Goal: Task Accomplishment & Management: Manage account settings

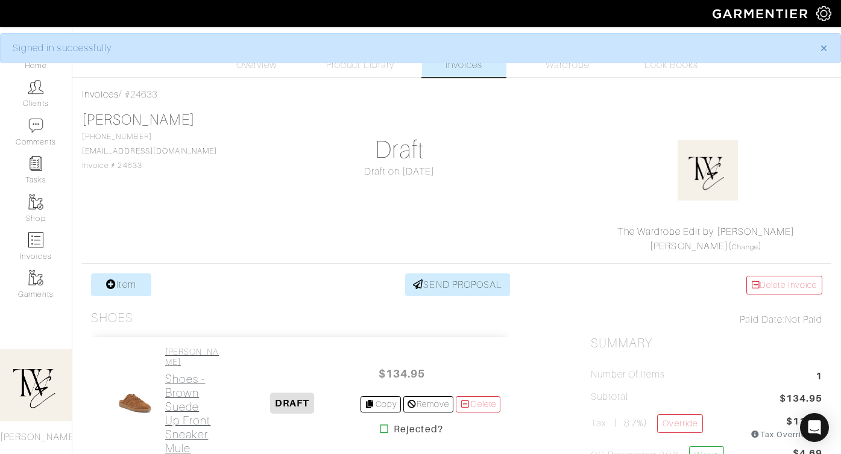
click at [181, 396] on h2 "Shoes - Brown Suede Up Front Sneaker Mule" at bounding box center [194, 413] width 58 height 83
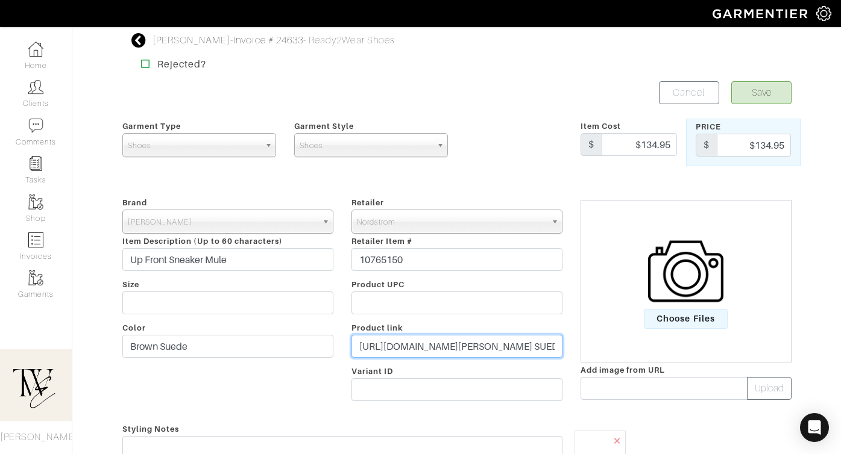
click at [419, 350] on input "https://www.nordstrom.com/s/jeffrey-campbell-up-front-sneaker-mule-women/828295…" at bounding box center [456, 346] width 211 height 23
paste input "go.shopmy.us/p-25880035"
type input "https://go.shopmy.us/p-25880035"
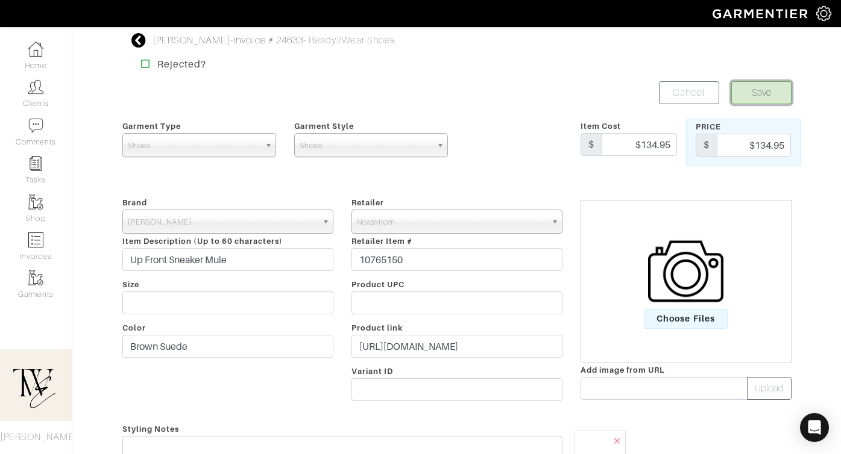
click at [766, 92] on button "Save" at bounding box center [761, 92] width 60 height 23
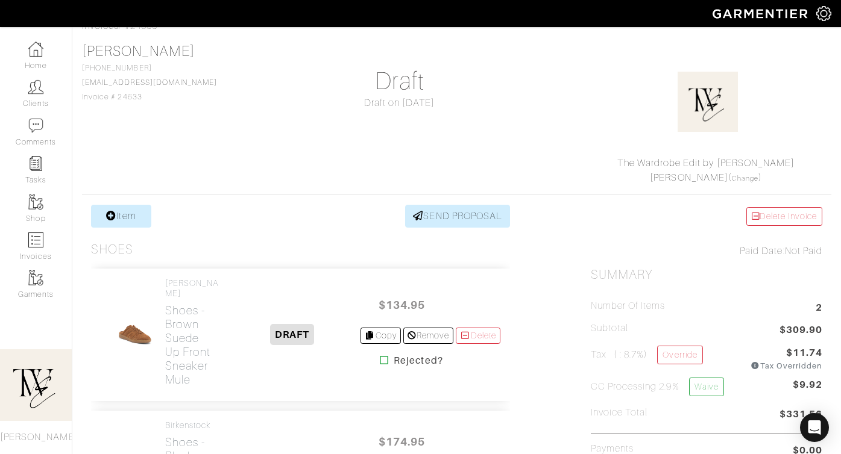
scroll to position [157, 0]
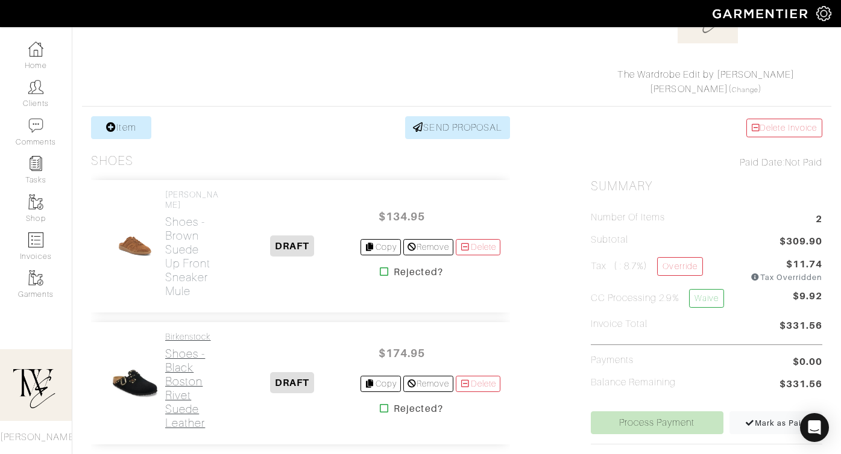
click at [174, 381] on h2 "Shoes - Black Boston Rivet Suede Leather" at bounding box center [194, 388] width 58 height 83
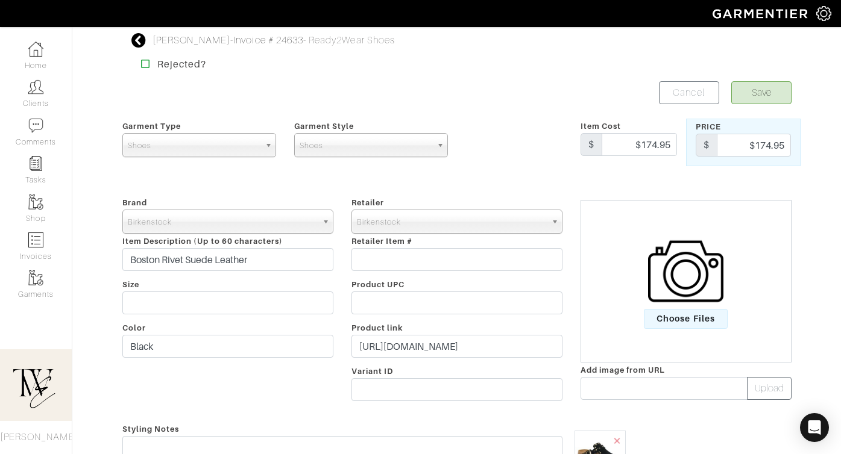
scroll to position [301, 0]
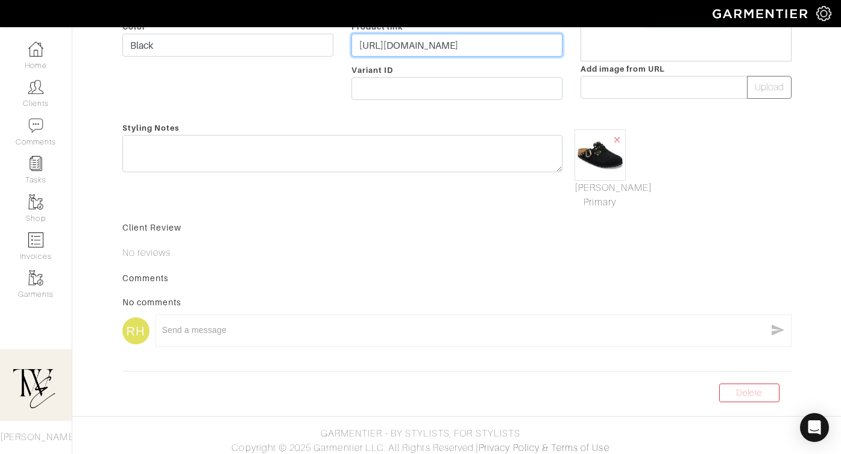
click at [436, 45] on input "https://www.birkenstock.com/us/boston-rivet-suede-leather/bostonrivet-suederive…" at bounding box center [456, 45] width 211 height 23
paste input "go.shopmy.us/p-25880224"
type input "https://go.shopmy.us/p-25880224"
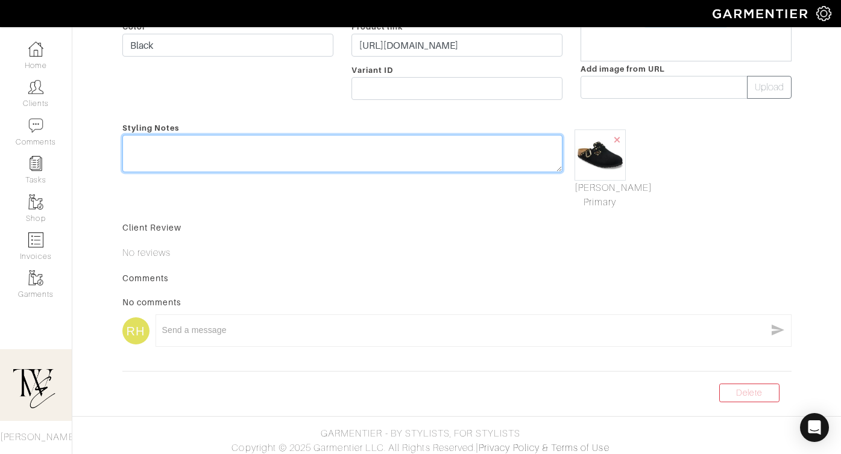
click at [422, 149] on textarea at bounding box center [342, 153] width 440 height 37
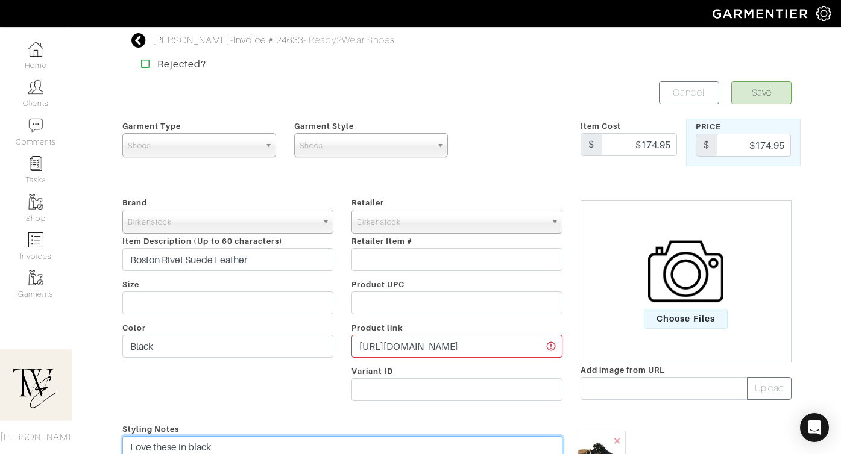
type textarea "Love these in black"
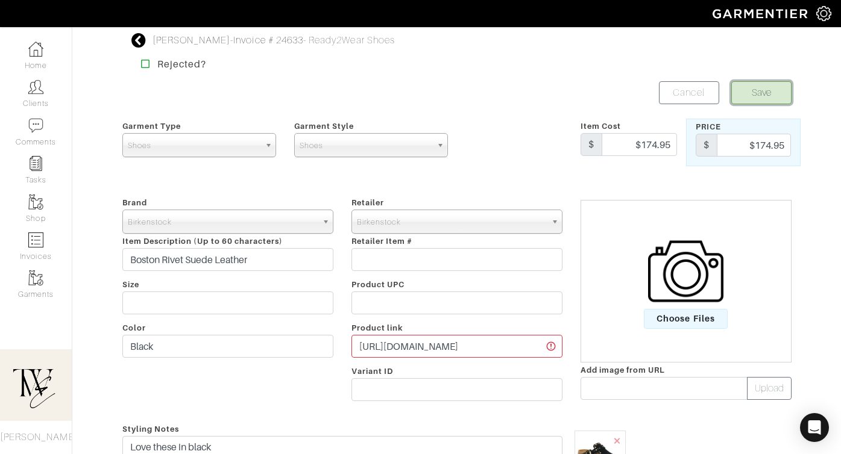
click at [755, 95] on button "Save" at bounding box center [761, 92] width 60 height 23
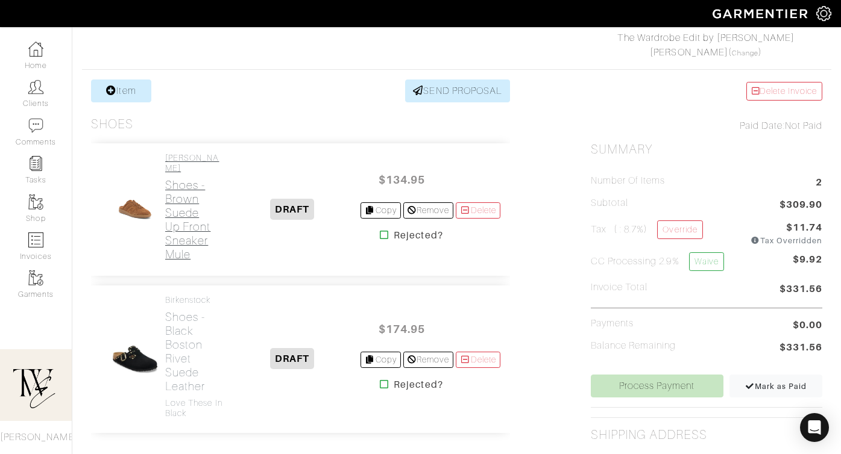
scroll to position [320, 0]
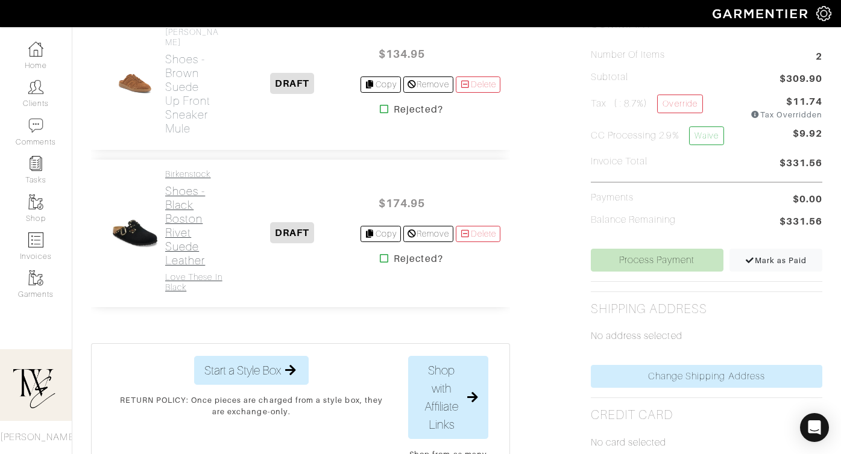
click at [177, 262] on h2 "Shoes - Black Boston Rivet Suede Leather" at bounding box center [194, 225] width 58 height 83
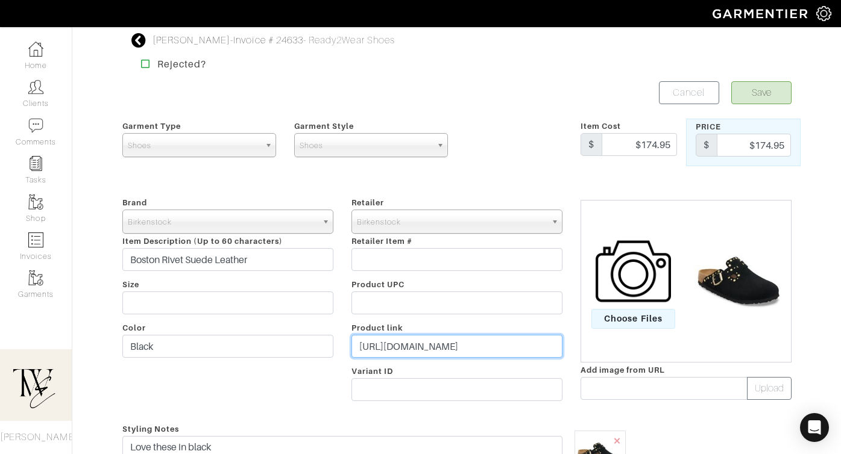
click at [465, 351] on input "https://go.shopmy.us/p-25880224" at bounding box center [456, 346] width 211 height 23
paste input "399"
type input "https://go.shopmy.us/p-25880399"
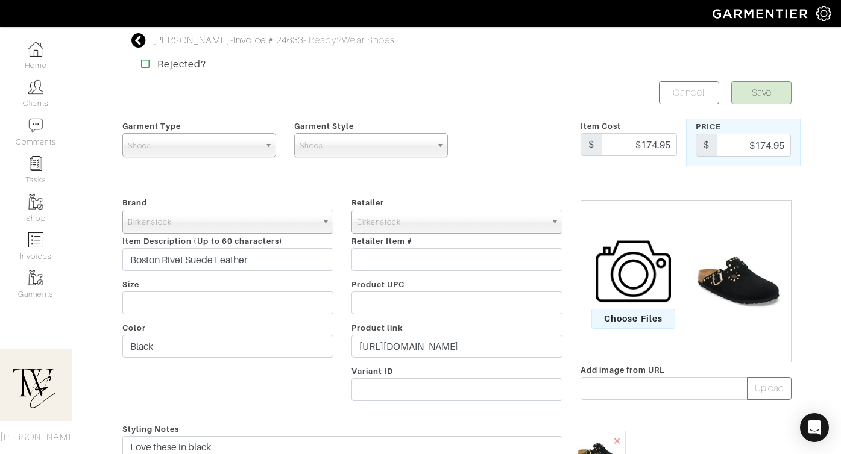
click at [756, 107] on form "Save Cancel Garment Type Tops Bottoms Dresses Jumpsuits Suiting Outerwear Shoes…" at bounding box center [456, 381] width 669 height 601
click at [754, 96] on button "Save" at bounding box center [761, 92] width 60 height 23
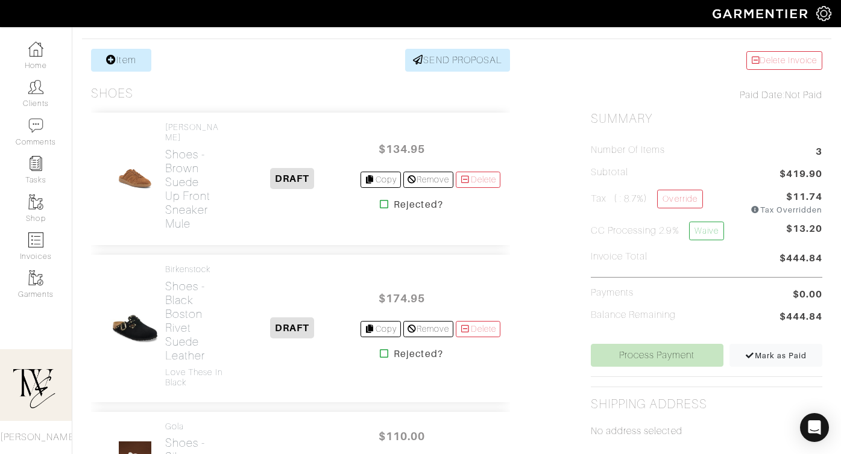
scroll to position [438, 0]
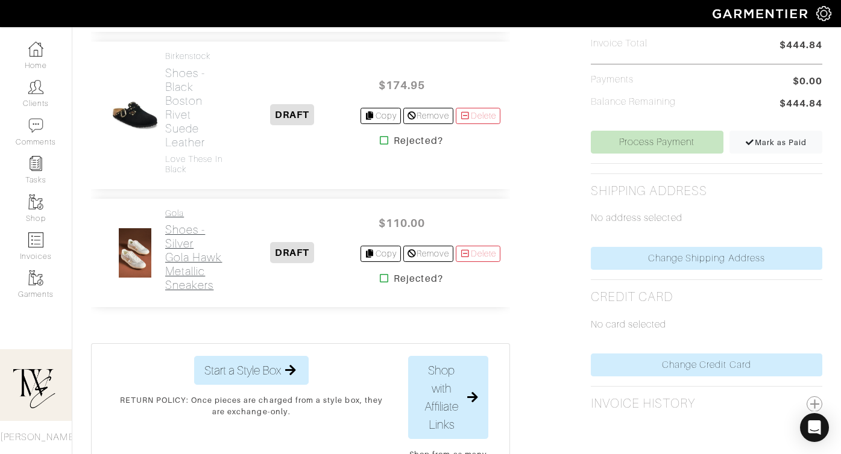
click at [187, 255] on h2 "Shoes - Silver Gola Hawk Metallic Sneakers" at bounding box center [194, 257] width 58 height 69
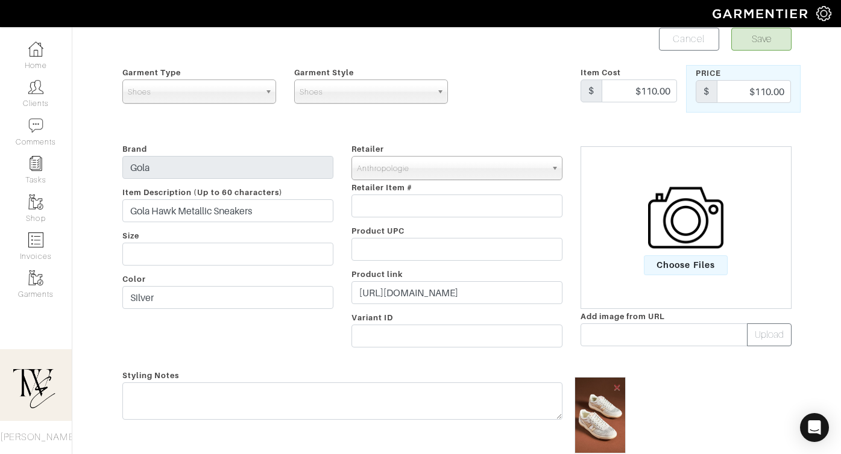
scroll to position [95, 0]
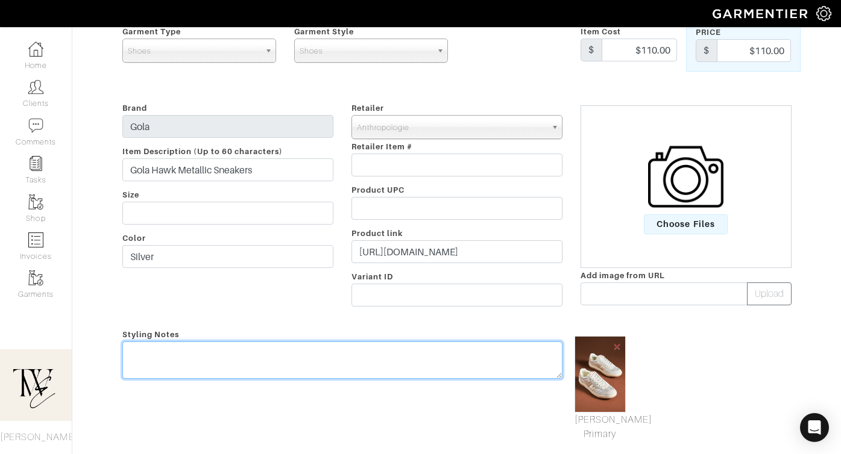
click at [345, 362] on textarea at bounding box center [342, 360] width 440 height 37
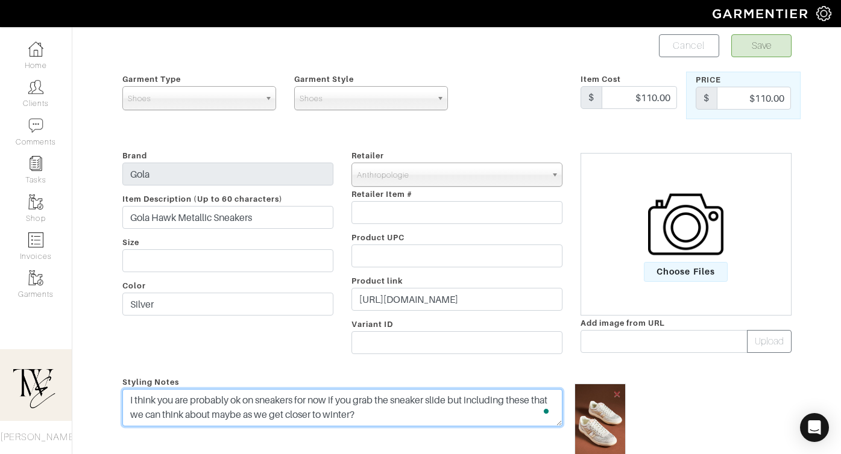
scroll to position [0, 0]
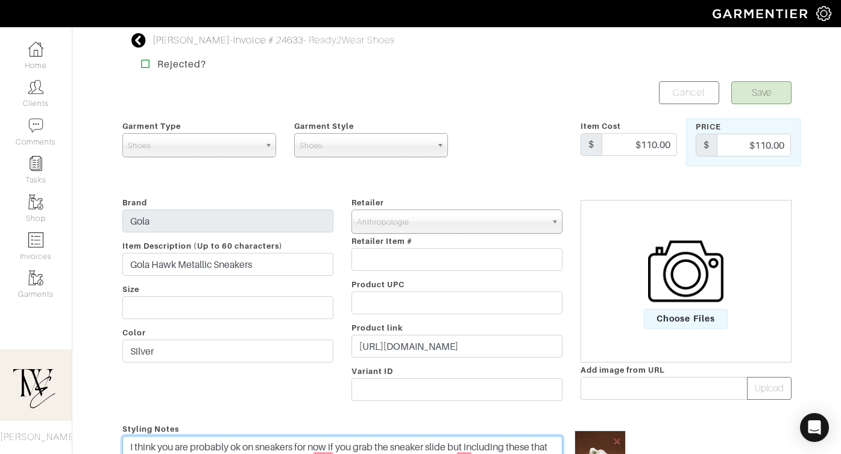
type textarea "I think you are probably ok on sneakers for now if you grab the sneaker slide b…"
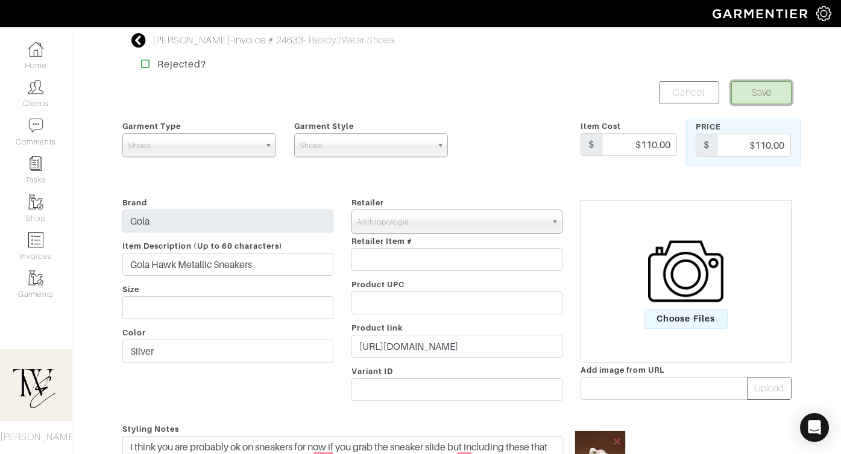
click at [764, 100] on button "Save" at bounding box center [761, 92] width 60 height 23
